Goal: Task Accomplishment & Management: Use online tool/utility

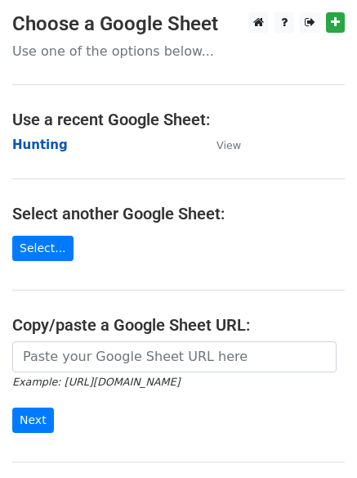
click at [43, 143] on strong "Hunting" at bounding box center [40, 144] width 56 height 15
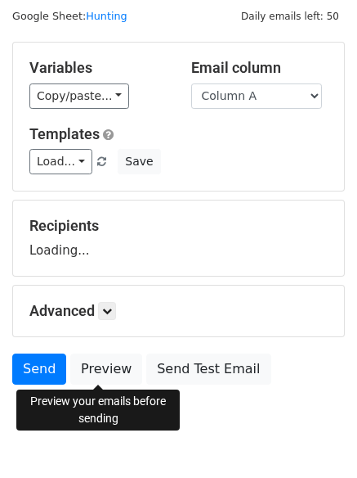
scroll to position [92, 0]
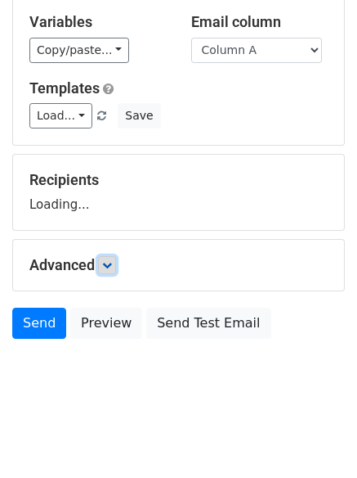
click at [109, 257] on link at bounding box center [107, 265] width 18 height 18
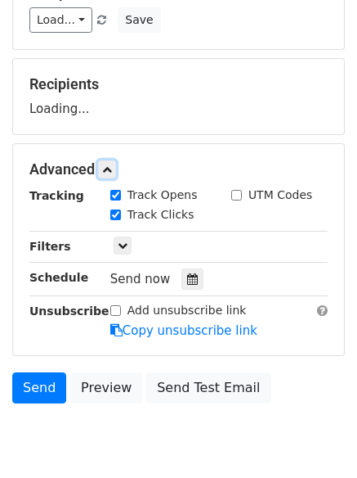
scroll to position [253, 0]
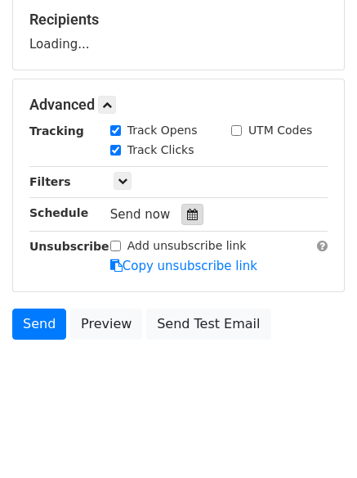
click at [187, 211] on icon at bounding box center [192, 214] width 11 height 11
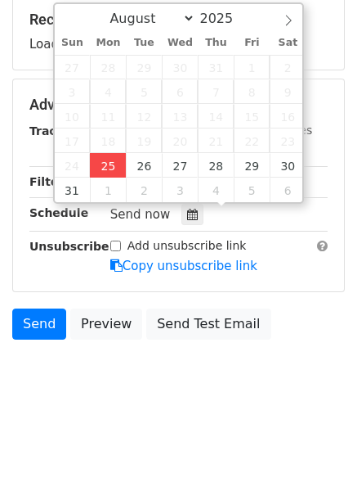
type input "2025-08-25 12:00"
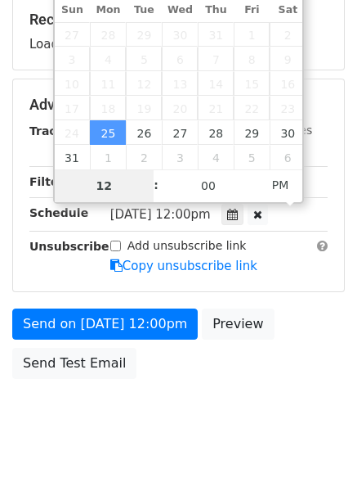
type input "4"
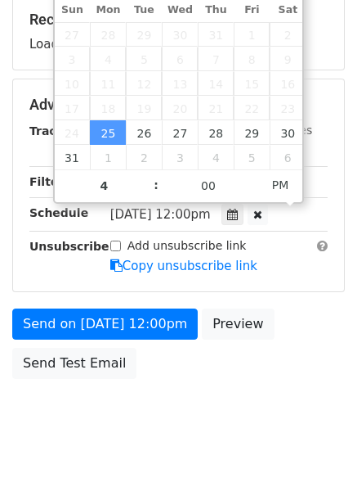
type input "2025-08-25 16:00"
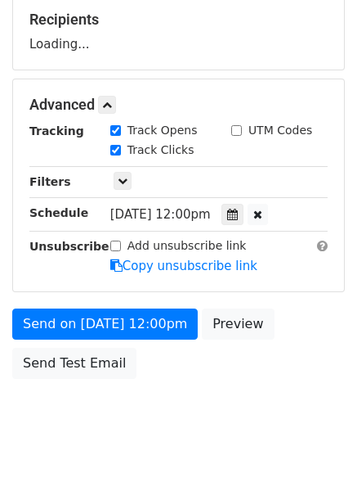
click at [179, 405] on body "New Campaign Daily emails left: 50 Google Sheet: Hunting Variables Copy/paste..…" at bounding box center [178, 106] width 357 height 693
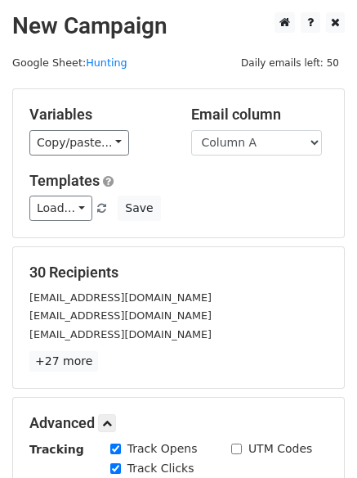
scroll to position [357, 0]
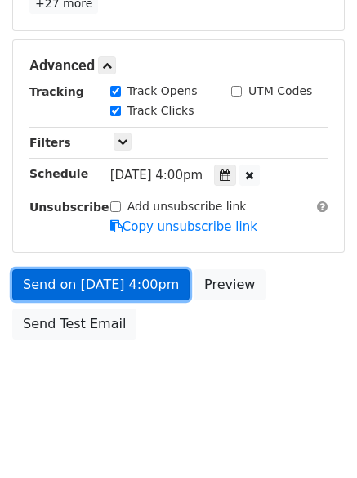
click at [88, 279] on link "Send on Aug 25 at 4:00pm" at bounding box center [100, 284] width 177 height 31
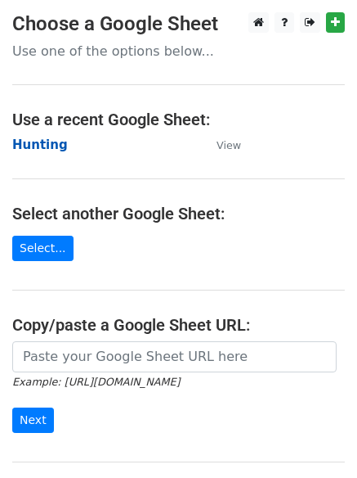
click at [47, 144] on strong "Hunting" at bounding box center [40, 144] width 56 height 15
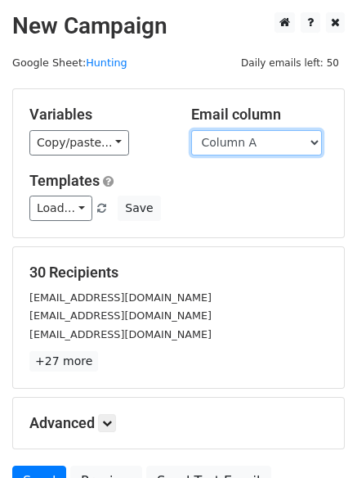
drag, startPoint x: 249, startPoint y: 144, endPoint x: 249, endPoint y: 155, distance: 10.6
click at [249, 144] on select "Column A Column B Column C" at bounding box center [256, 142] width 131 height 25
select select "Column B"
click at [191, 130] on select "Column A Column B Column C" at bounding box center [256, 142] width 131 height 25
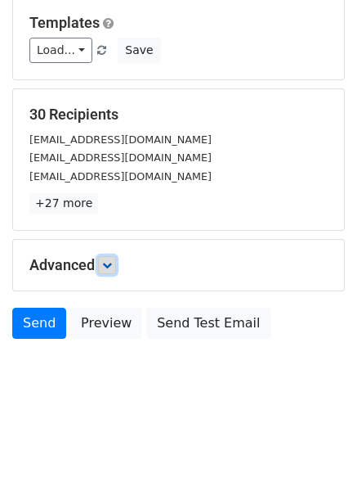
click at [112, 264] on icon at bounding box center [107, 265] width 10 height 10
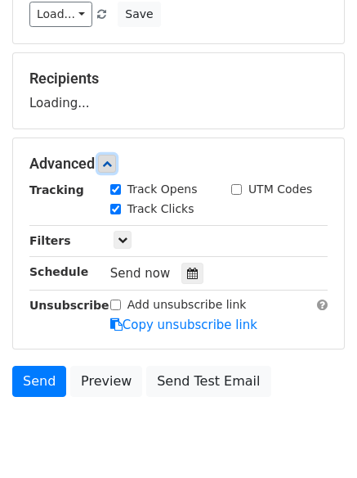
scroll to position [249, 0]
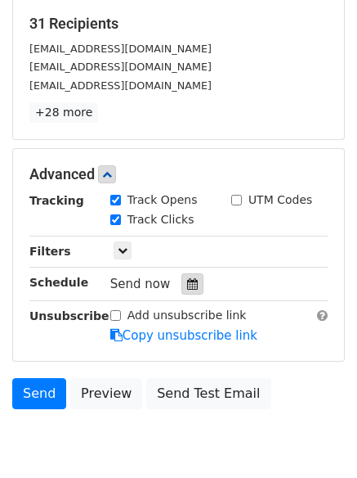
click at [190, 279] on icon at bounding box center [192, 283] width 11 height 11
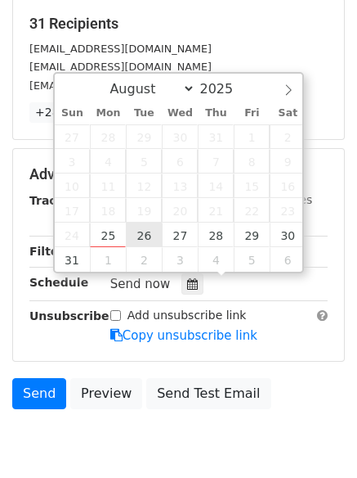
type input "2025-08-26 12:00"
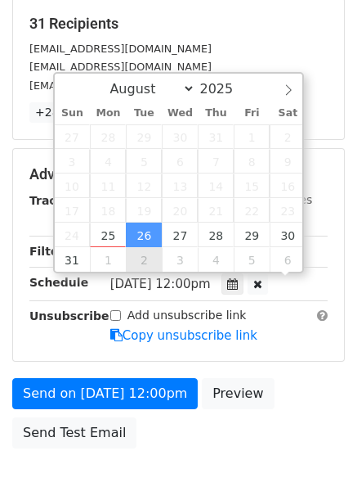
scroll to position [1, 0]
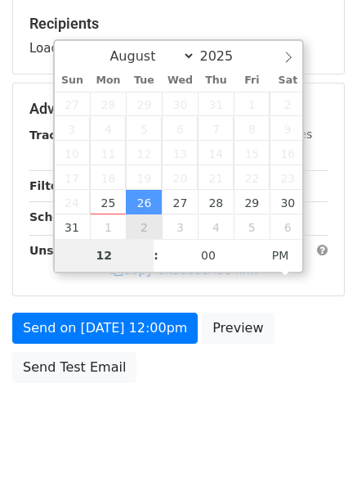
type input "5"
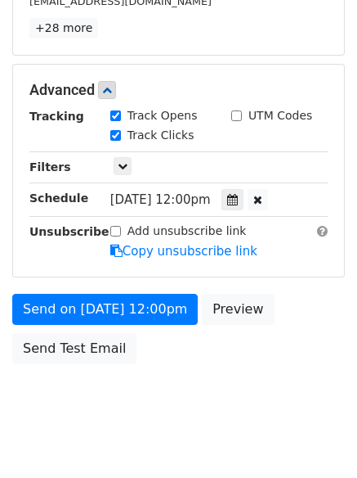
scroll to position [677, 0]
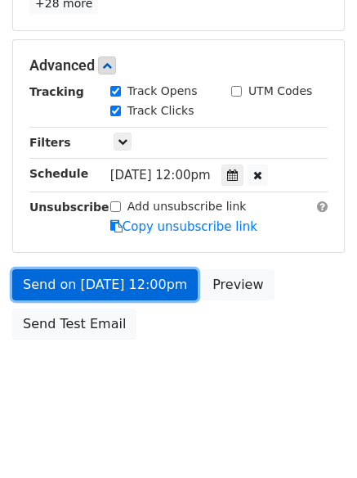
type input "2025-08-26 17:00"
click at [103, 285] on link "Send on Aug 26 at 12:00pm" at bounding box center [105, 284] width 186 height 31
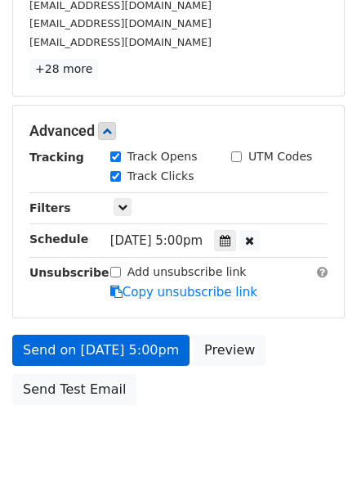
scroll to position [357, 0]
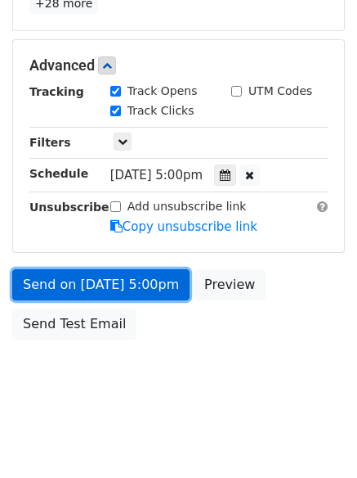
click at [103, 285] on link "Send on Aug 26 at 5:00pm" at bounding box center [100, 284] width 177 height 31
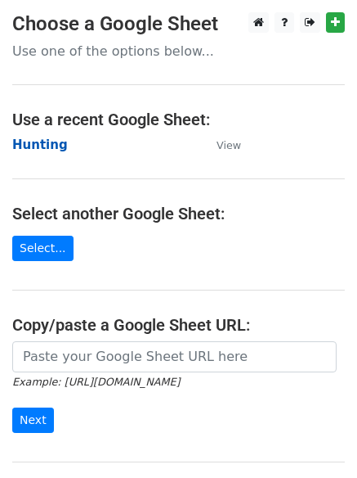
click at [38, 151] on strong "Hunting" at bounding box center [40, 144] width 56 height 15
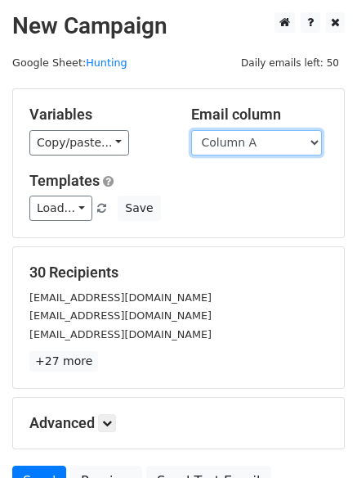
click at [272, 146] on select "Column A Column B Column C" at bounding box center [256, 142] width 131 height 25
select select "Column C"
click at [191, 130] on select "Column A Column B Column C" at bounding box center [256, 142] width 131 height 25
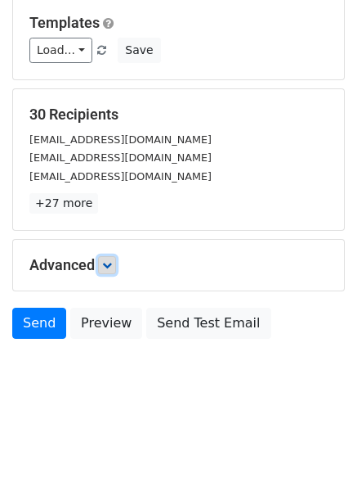
click at [116, 260] on link at bounding box center [107, 265] width 18 height 18
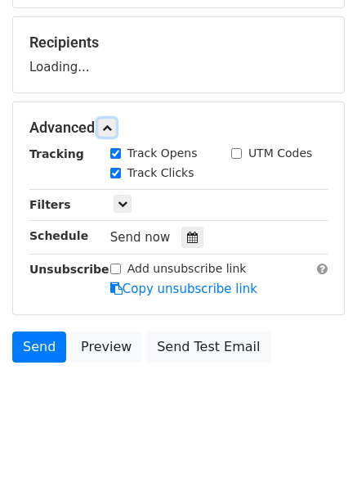
scroll to position [243, 0]
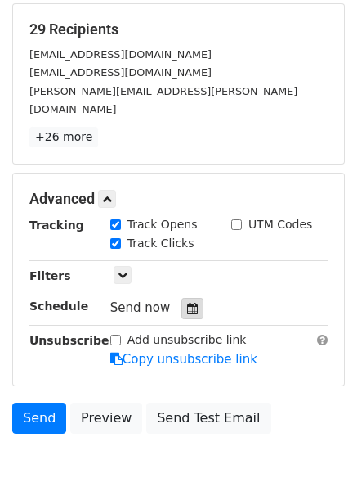
click at [187, 303] on icon at bounding box center [192, 308] width 11 height 11
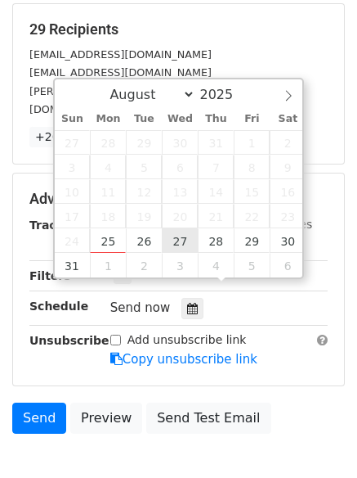
type input "2025-08-27 12:00"
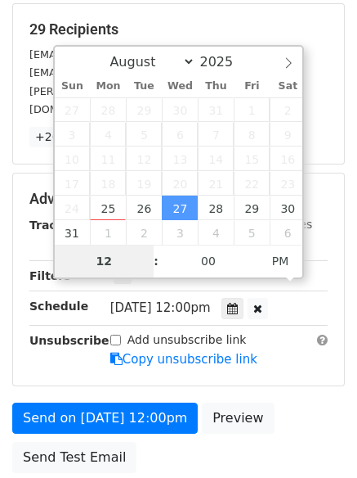
type input "6"
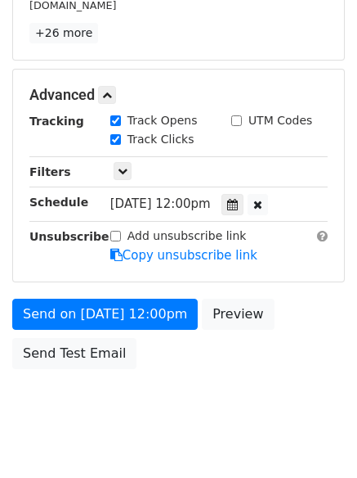
scroll to position [677, 0]
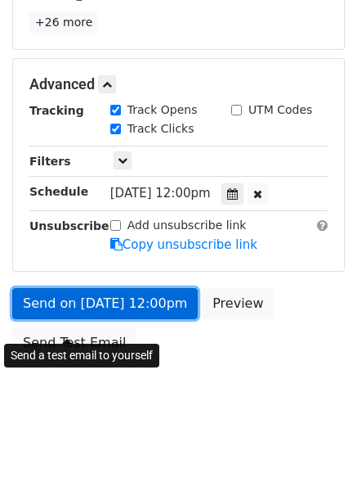
type input "2025-08-27 18:00"
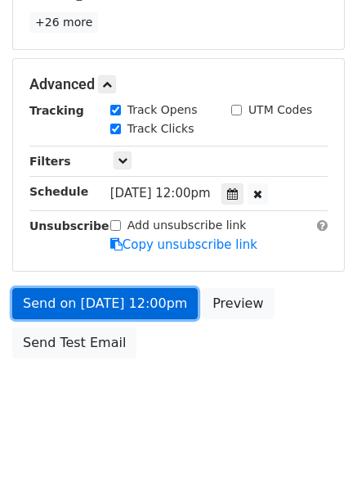
click at [104, 290] on link "Send on Aug 27 at 12:00pm" at bounding box center [105, 303] width 186 height 31
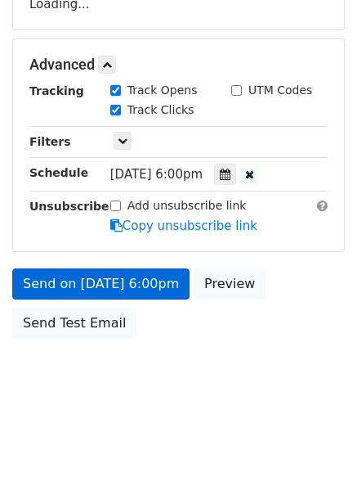
scroll to position [292, 0]
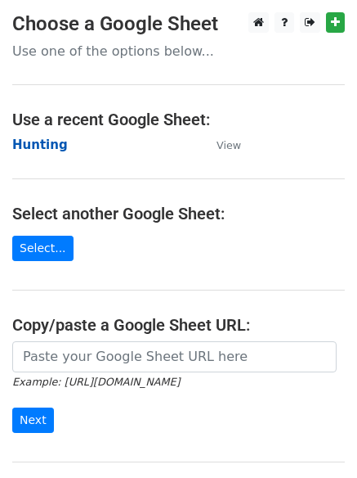
click at [37, 140] on strong "Hunting" at bounding box center [40, 144] width 56 height 15
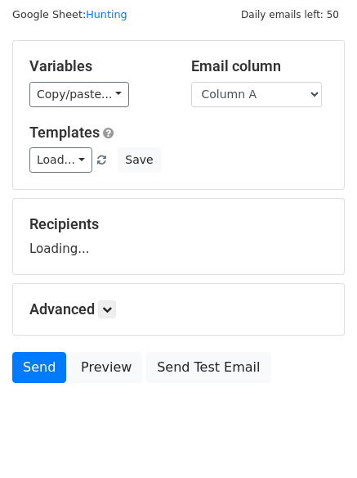
scroll to position [92, 0]
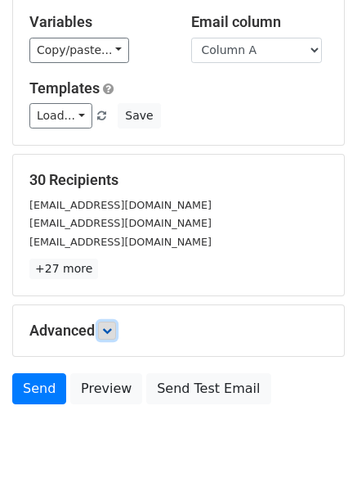
click at [109, 321] on link at bounding box center [107, 330] width 18 height 18
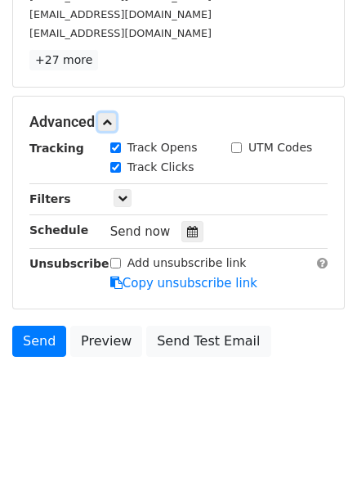
scroll to position [303, 0]
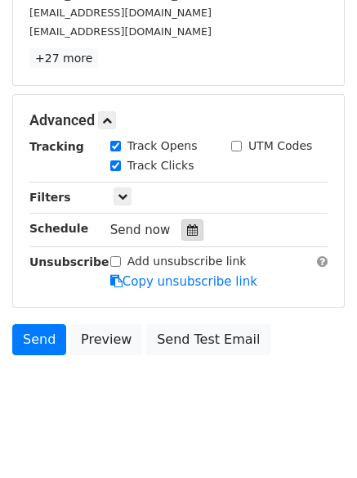
click at [187, 229] on icon at bounding box center [192, 229] width 11 height 11
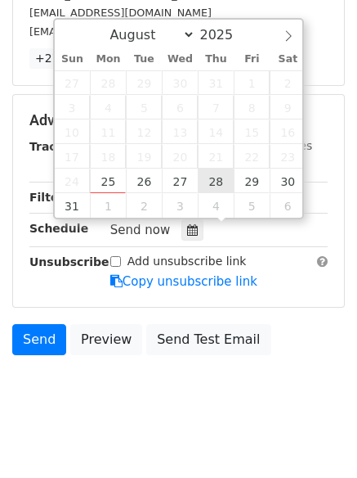
type input "[DATE] 12:00"
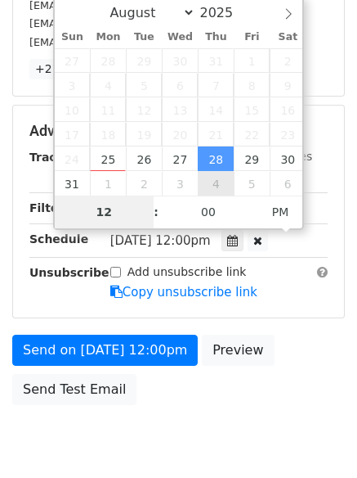
type input "7"
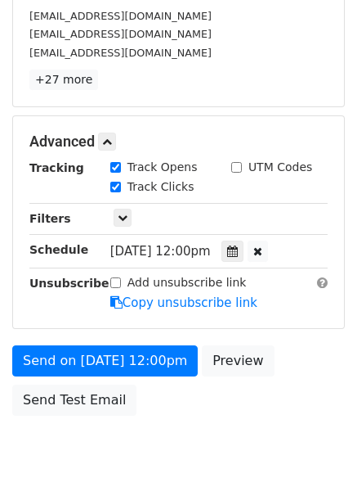
scroll to position [677, 0]
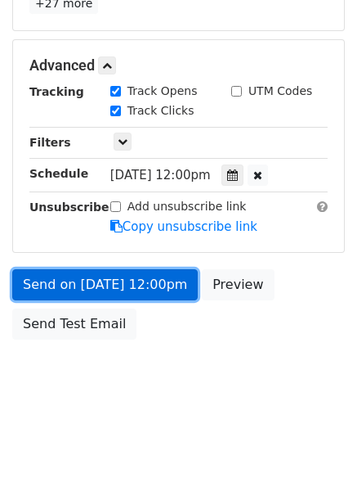
type input "[DATE] 19:00"
click at [106, 272] on link "Send on [DATE] 12:00pm" at bounding box center [105, 284] width 186 height 31
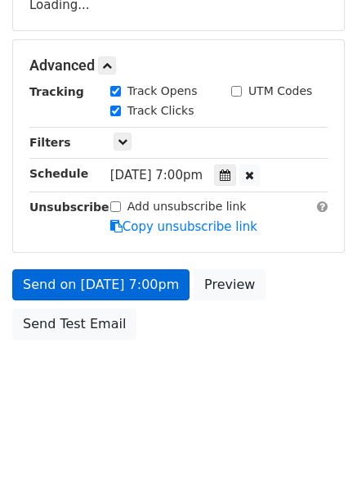
scroll to position [357, 0]
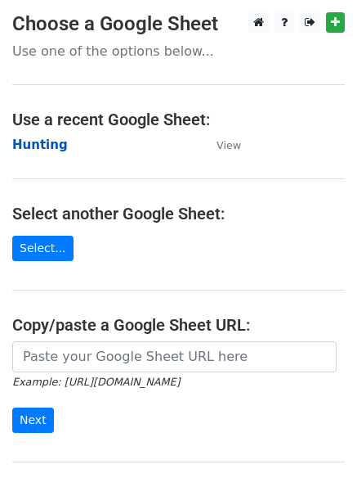
click at [42, 145] on strong "Hunting" at bounding box center [40, 144] width 56 height 15
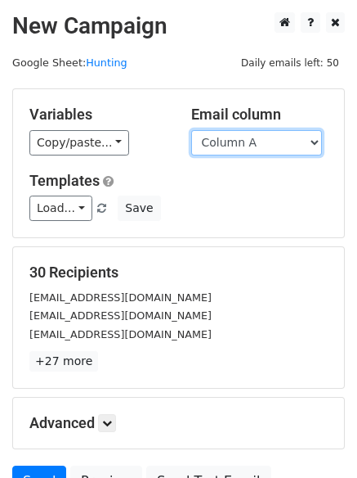
drag, startPoint x: 249, startPoint y: 148, endPoint x: 249, endPoint y: 161, distance: 13.1
click at [249, 148] on select "Column A Column B Column C" at bounding box center [256, 142] width 131 height 25
click at [248, 149] on select "Column A Column B Column C" at bounding box center [256, 142] width 131 height 25
select select "Column B"
click at [191, 130] on select "Column A Column B Column C" at bounding box center [256, 142] width 131 height 25
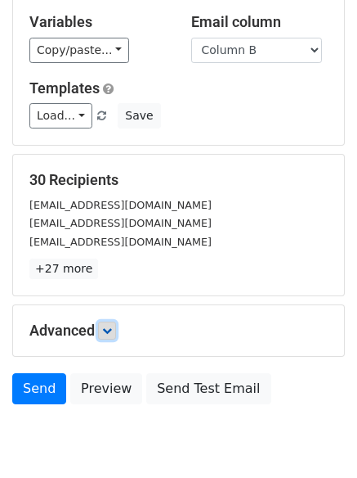
click at [107, 326] on icon at bounding box center [107, 331] width 10 height 10
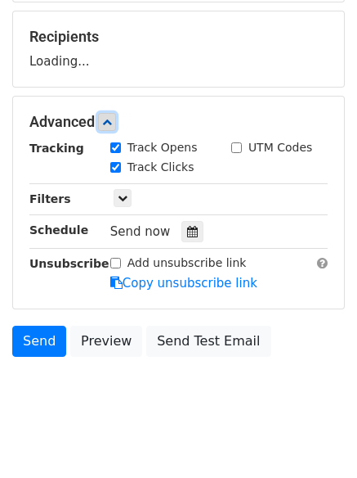
scroll to position [236, 0]
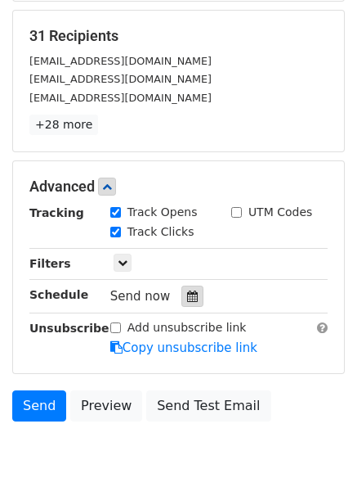
click at [187, 290] on icon at bounding box center [192, 295] width 11 height 11
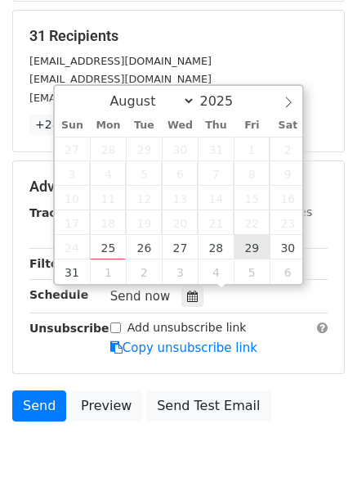
type input "2025-08-29 12:00"
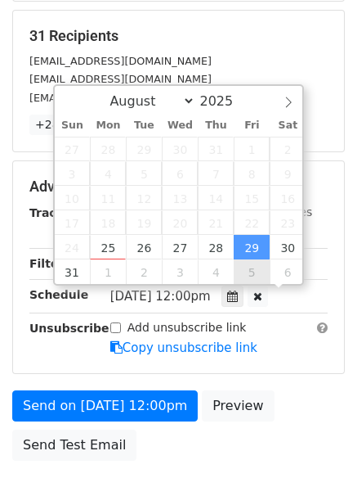
scroll to position [1, 0]
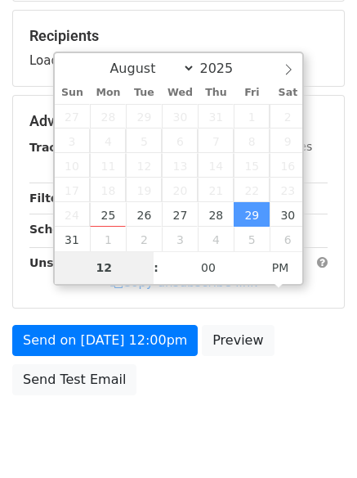
type input "8"
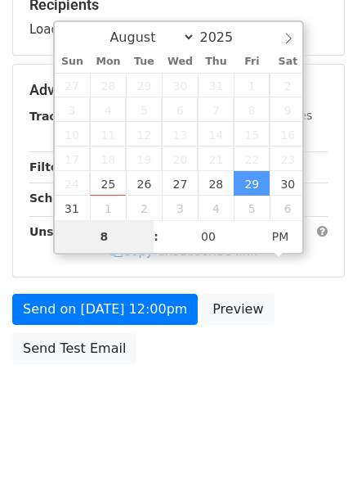
scroll to position [677, 0]
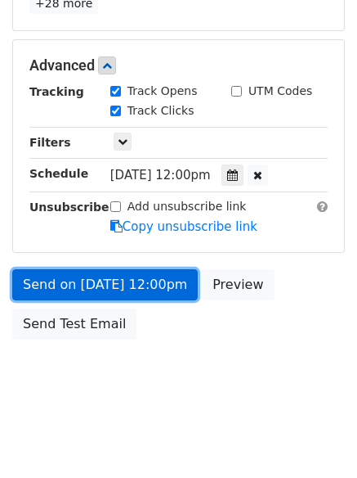
type input "2025-08-29 20:00"
click at [123, 292] on link "Send on Aug 29 at 12:00pm" at bounding box center [105, 284] width 186 height 31
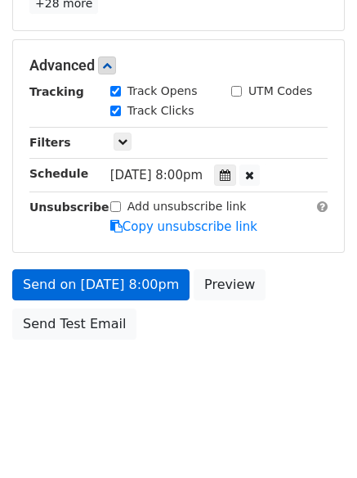
scroll to position [292, 0]
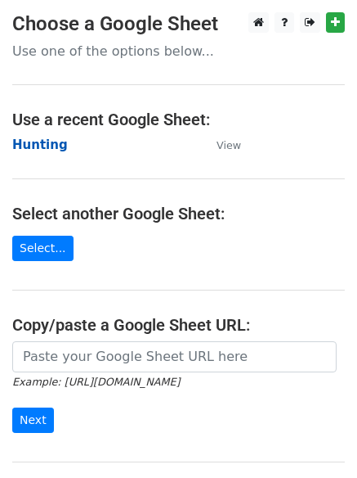
click at [38, 137] on strong "Hunting" at bounding box center [40, 144] width 56 height 15
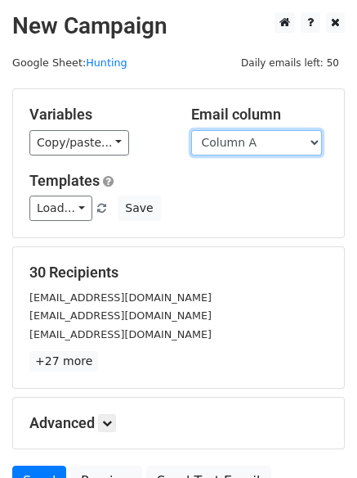
click at [277, 139] on select "Column A Column B Column C" at bounding box center [256, 142] width 131 height 25
select select "Column C"
click at [191, 130] on select "Column A Column B Column C" at bounding box center [256, 142] width 131 height 25
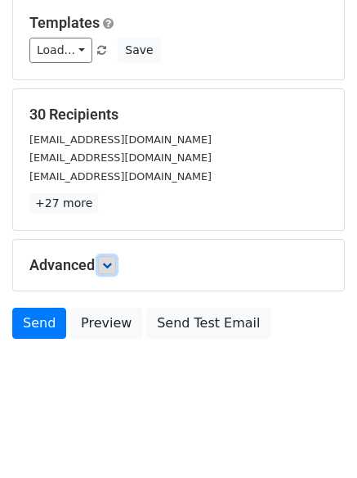
click at [116, 261] on link at bounding box center [107, 265] width 18 height 18
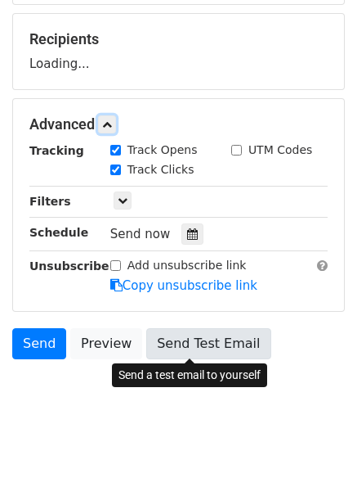
scroll to position [243, 0]
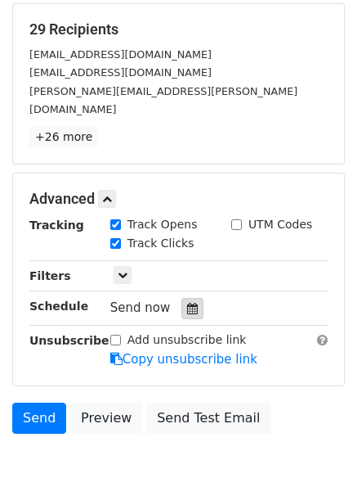
click at [187, 303] on icon at bounding box center [192, 308] width 11 height 11
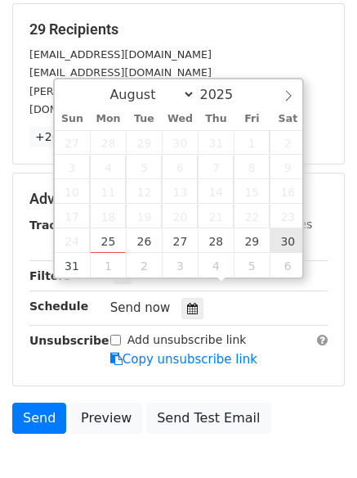
type input "[DATE] 12:00"
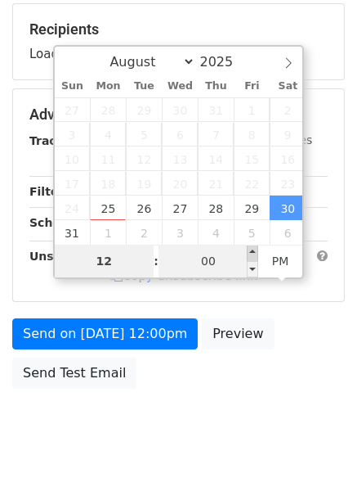
type input "9"
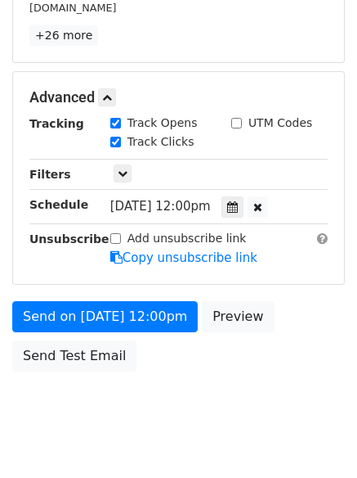
scroll to position [677, 0]
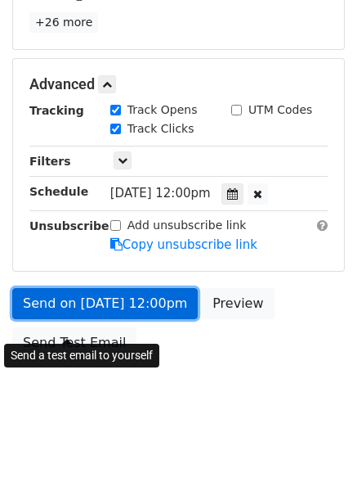
type input "[DATE] 21:00"
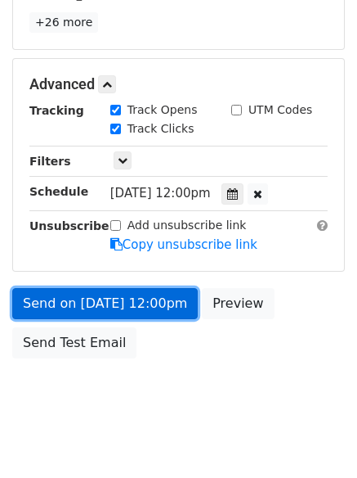
click at [102, 288] on link "Send on [DATE] 12:00pm" at bounding box center [105, 303] width 186 height 31
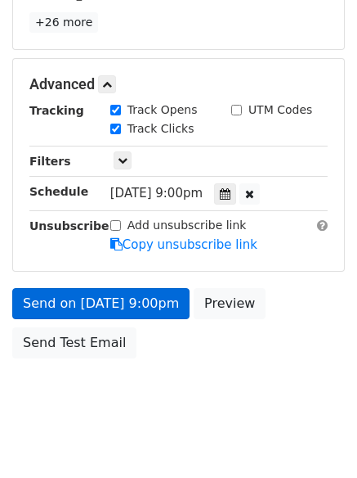
scroll to position [292, 0]
